Goal: Information Seeking & Learning: Learn about a topic

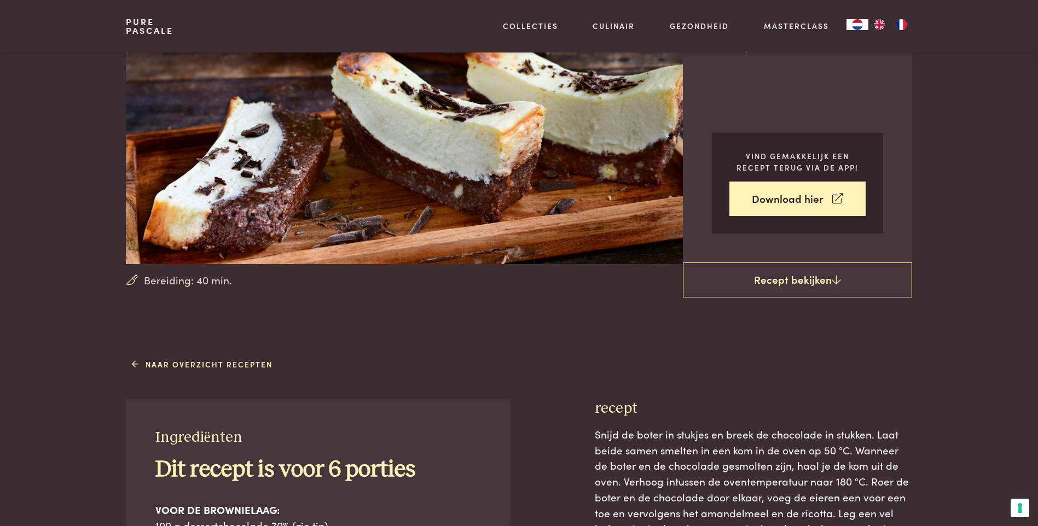
scroll to position [133, 0]
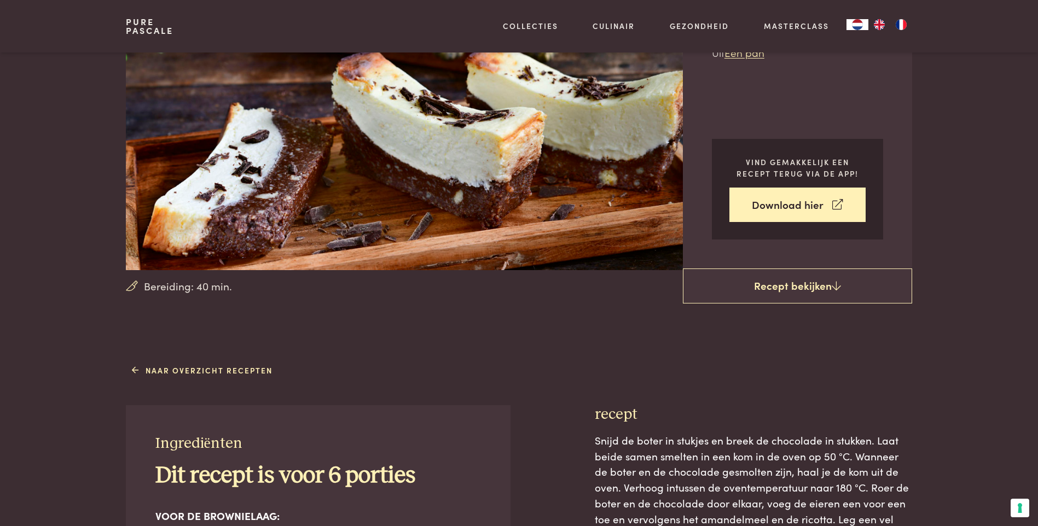
click at [525, 124] on link "Recepten" at bounding box center [587, 118] width 185 height 11
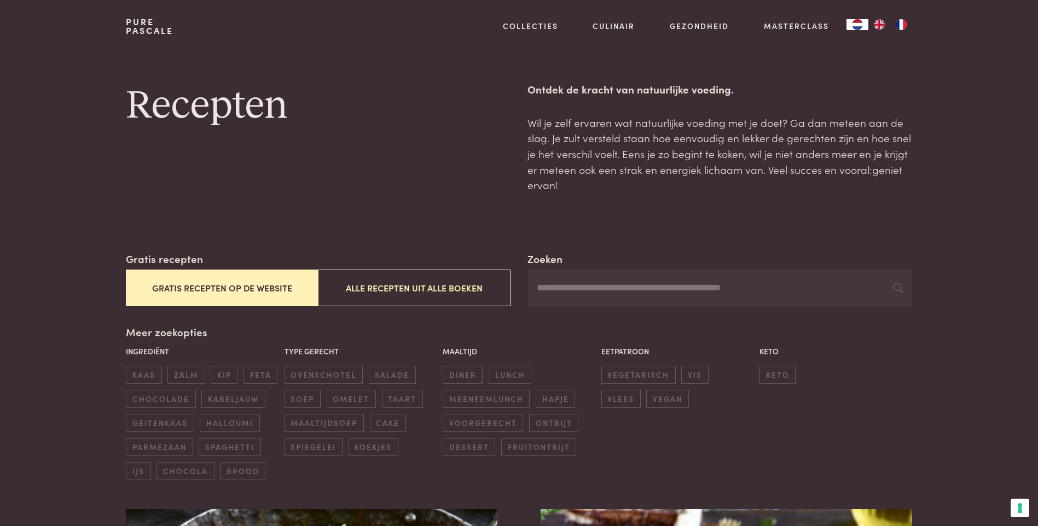
click at [245, 275] on button "Gratis recepten op de website" at bounding box center [222, 288] width 192 height 37
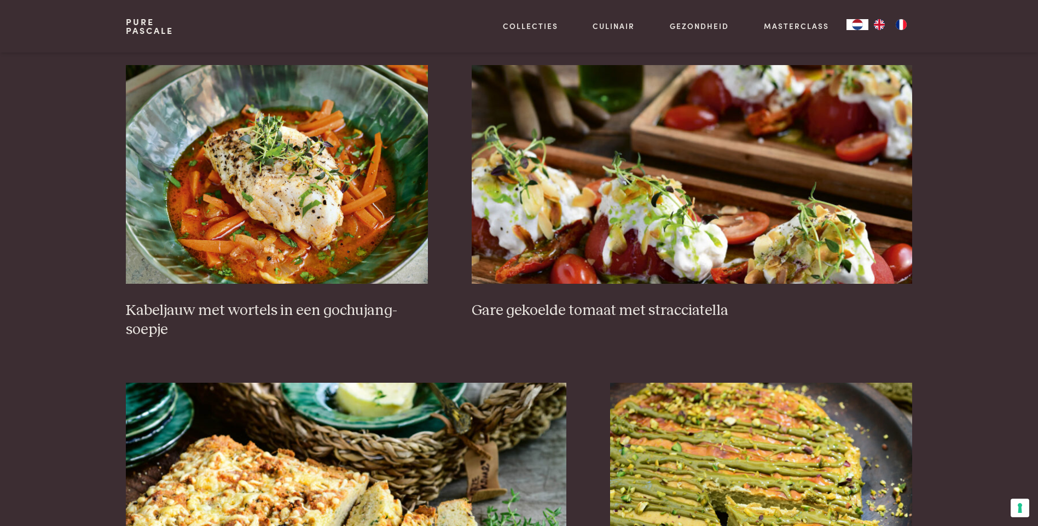
scroll to position [744, 0]
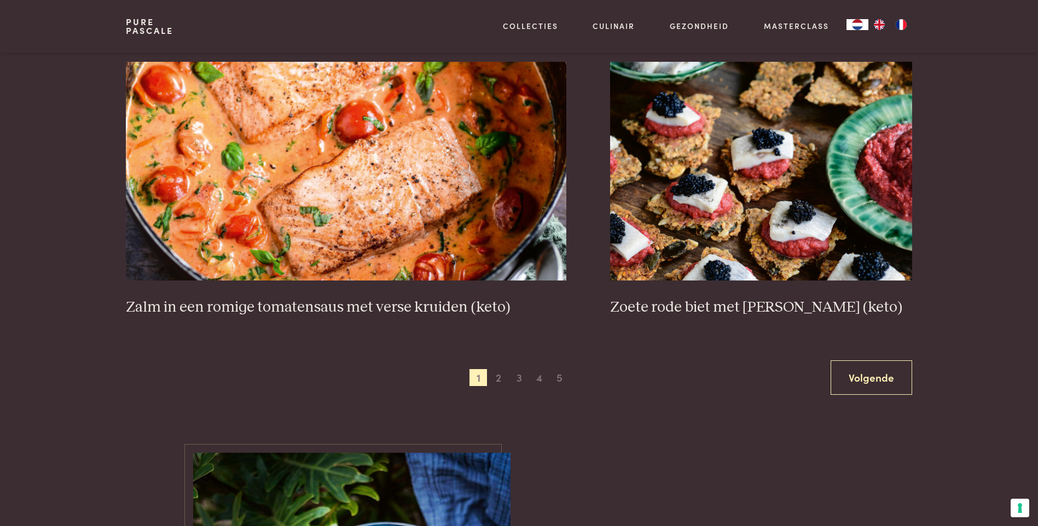
scroll to position [1961, 0]
click at [497, 381] on span "2" at bounding box center [499, 378] width 18 height 18
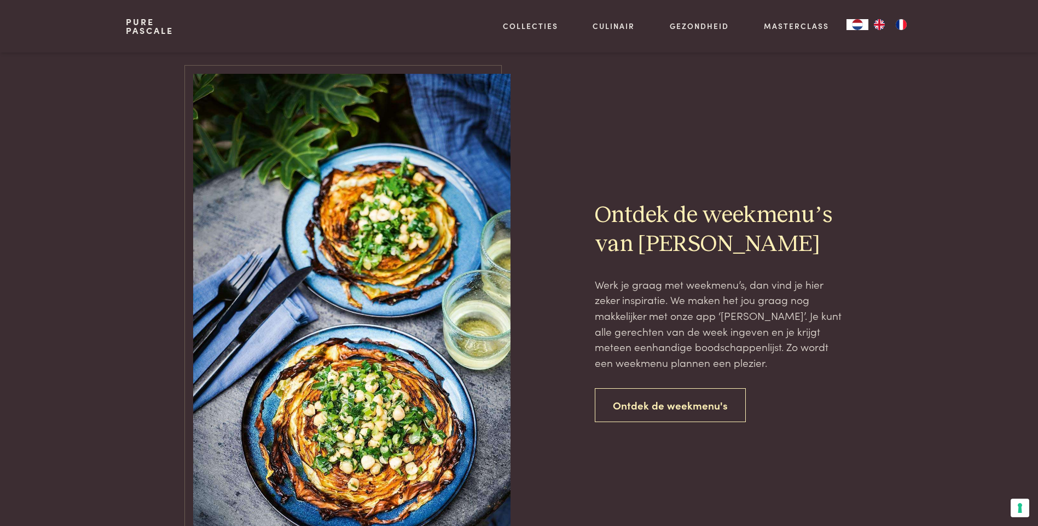
scroll to position [2341, 0]
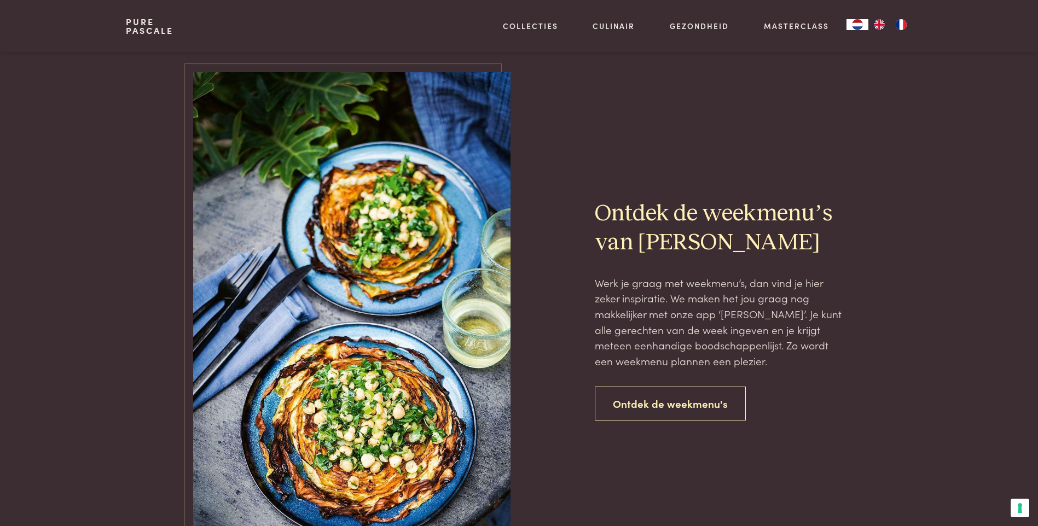
click at [695, 411] on link "Ontdek de weekmenu's" at bounding box center [670, 404] width 151 height 34
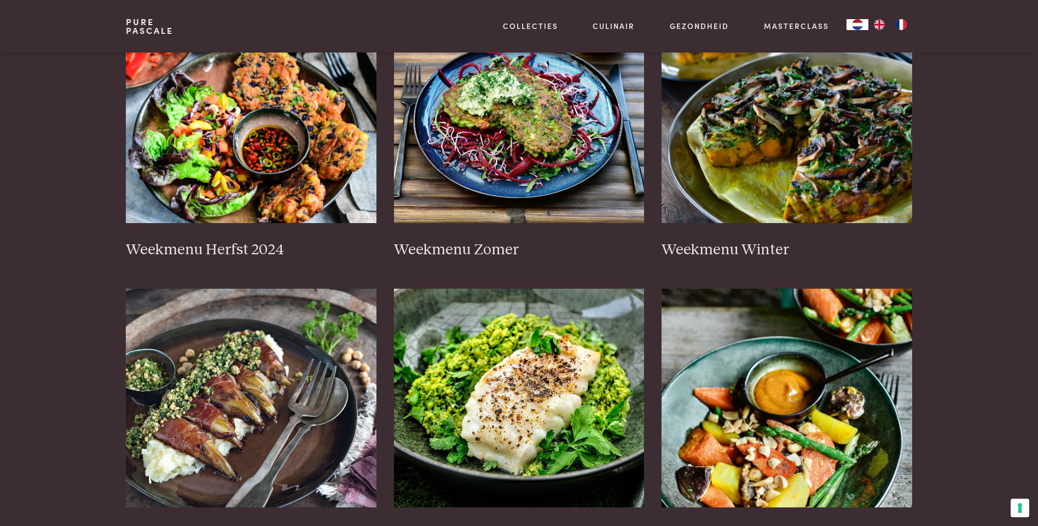
scroll to position [286, 0]
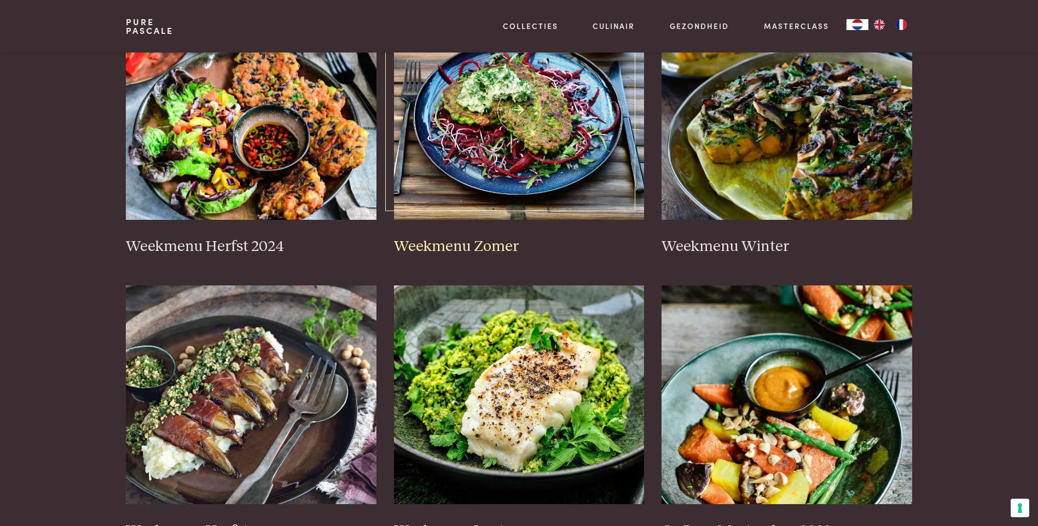
click at [474, 239] on h3 "Weekmenu Zomer" at bounding box center [519, 246] width 251 height 19
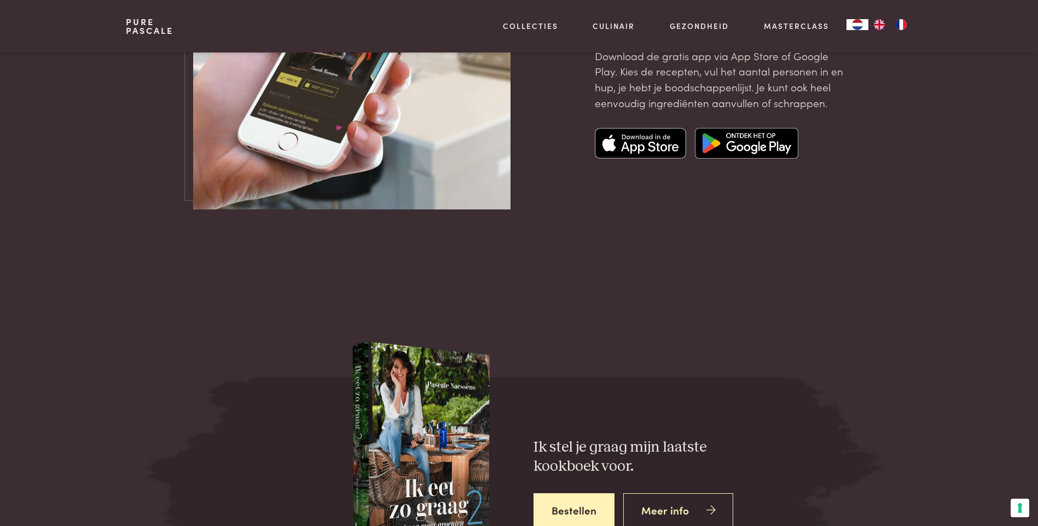
scroll to position [3806, 0]
